Goal: Task Accomplishment & Management: Manage account settings

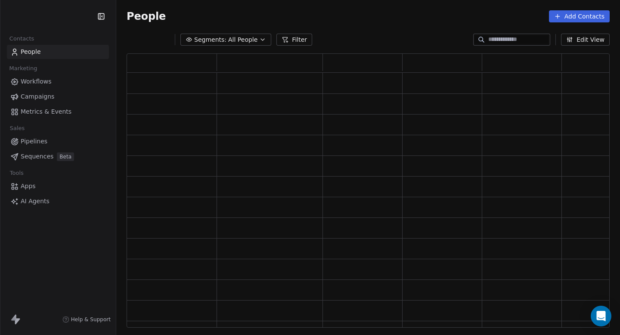
scroll to position [274, 483]
click at [65, 17] on html "Swipe One Contacts People Marketing Workflows Campaigns Metrics & Events Sales …" at bounding box center [310, 167] width 620 height 335
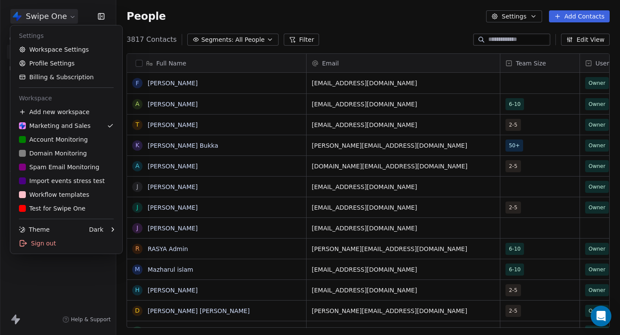
scroll to position [295, 504]
click at [62, 156] on div "D Domain Monitoring" at bounding box center [53, 153] width 68 height 9
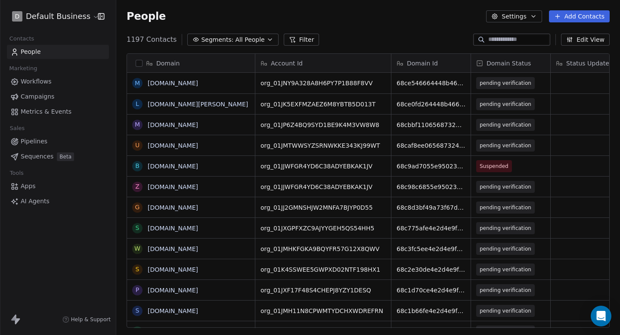
scroll to position [295, 504]
click at [490, 37] on input at bounding box center [518, 39] width 60 height 9
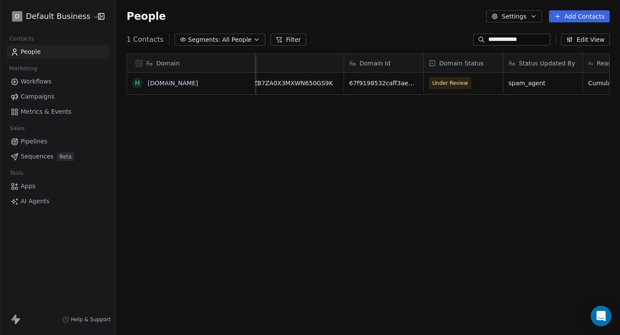
scroll to position [0, 51]
type input "**********"
click at [451, 85] on span "Under Review" at bounding box center [447, 83] width 36 height 9
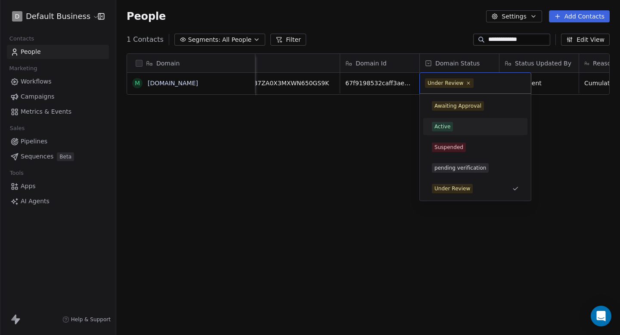
click at [449, 127] on div "Active" at bounding box center [443, 127] width 16 height 8
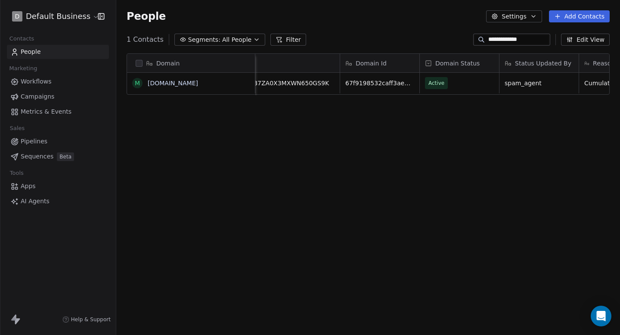
click at [420, 33] on div "**********" at bounding box center [368, 40] width 504 height 14
click at [43, 48] on link "People" at bounding box center [58, 52] width 102 height 14
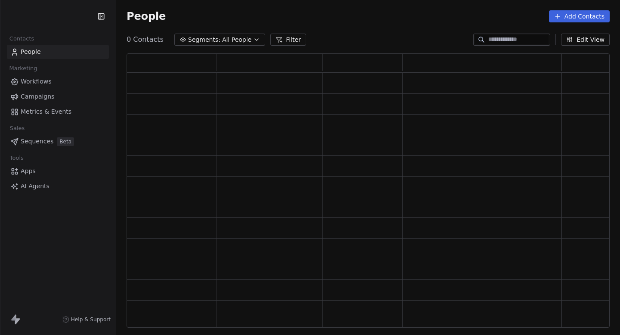
scroll to position [274, 483]
